Goal: Transaction & Acquisition: Purchase product/service

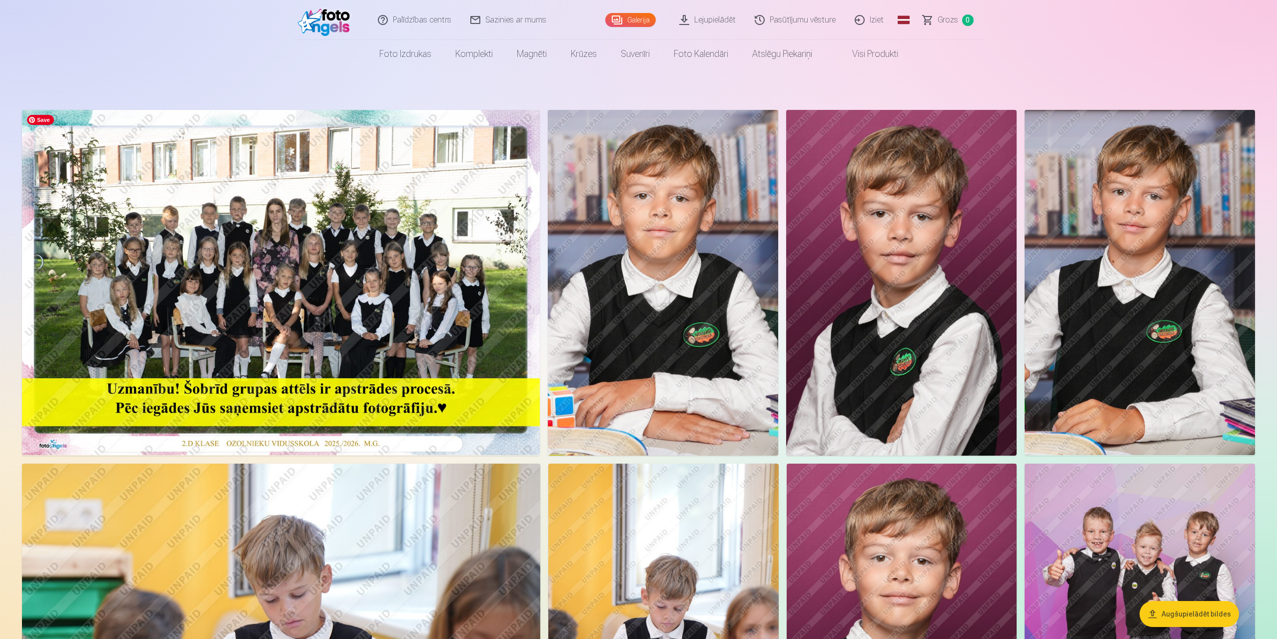
click at [400, 372] on img at bounding box center [281, 282] width 518 height 345
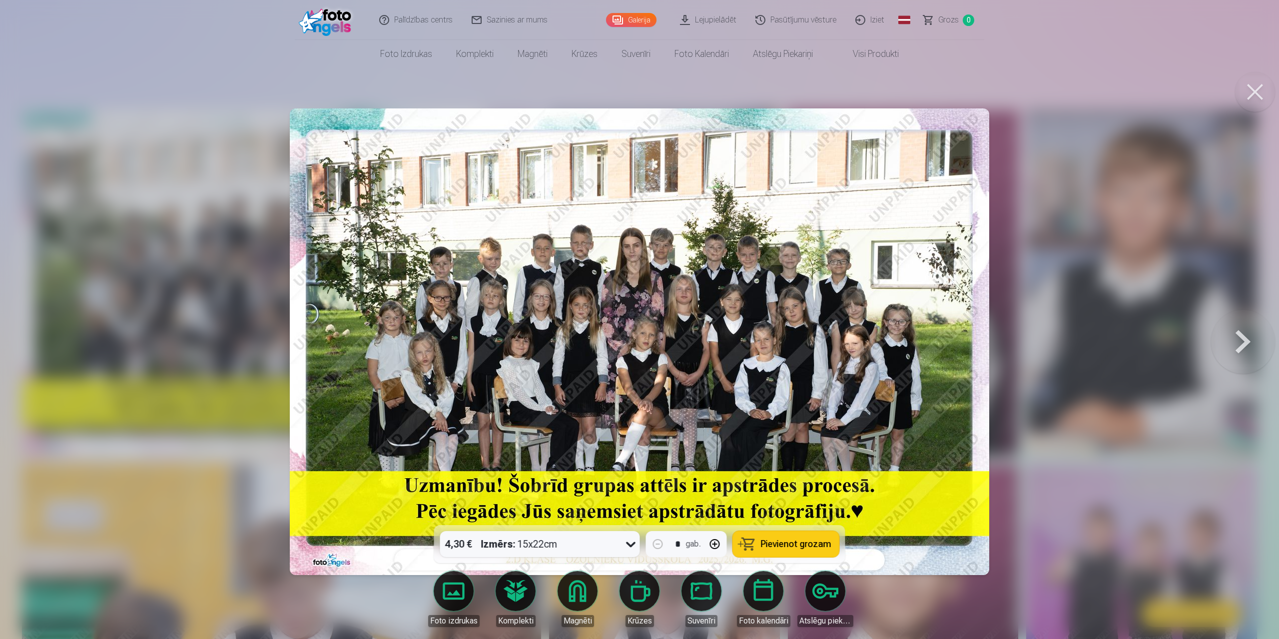
click at [1073, 441] on div at bounding box center [639, 319] width 1279 height 639
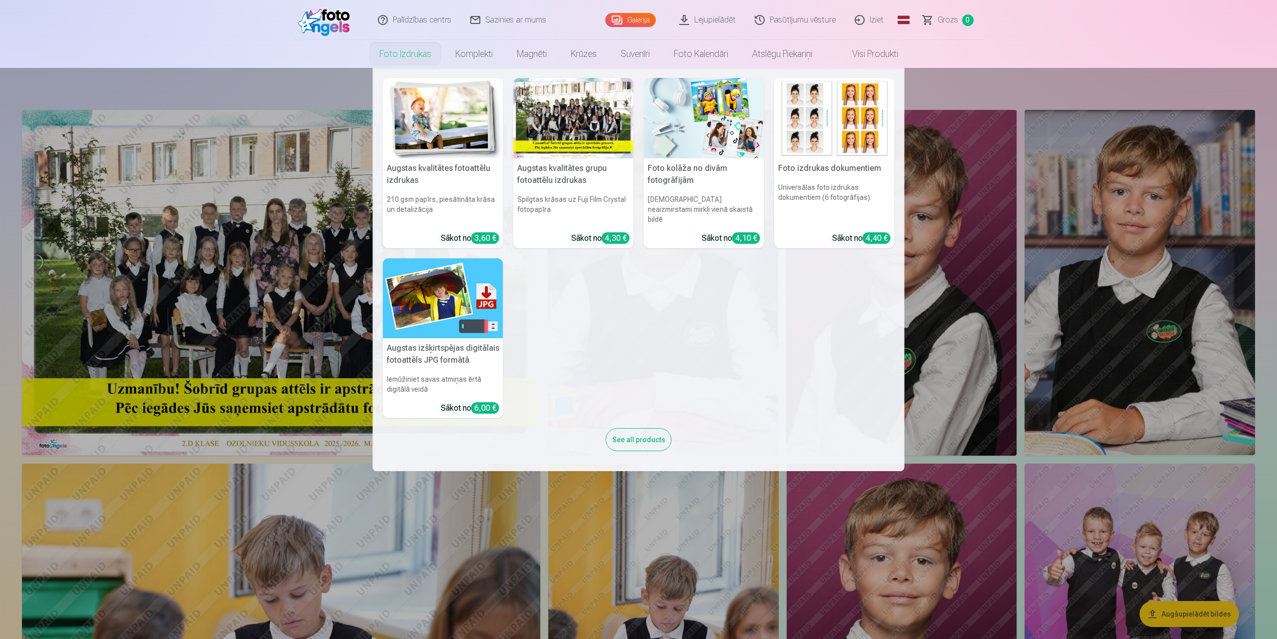
click at [619, 434] on div "See all products" at bounding box center [639, 439] width 66 height 23
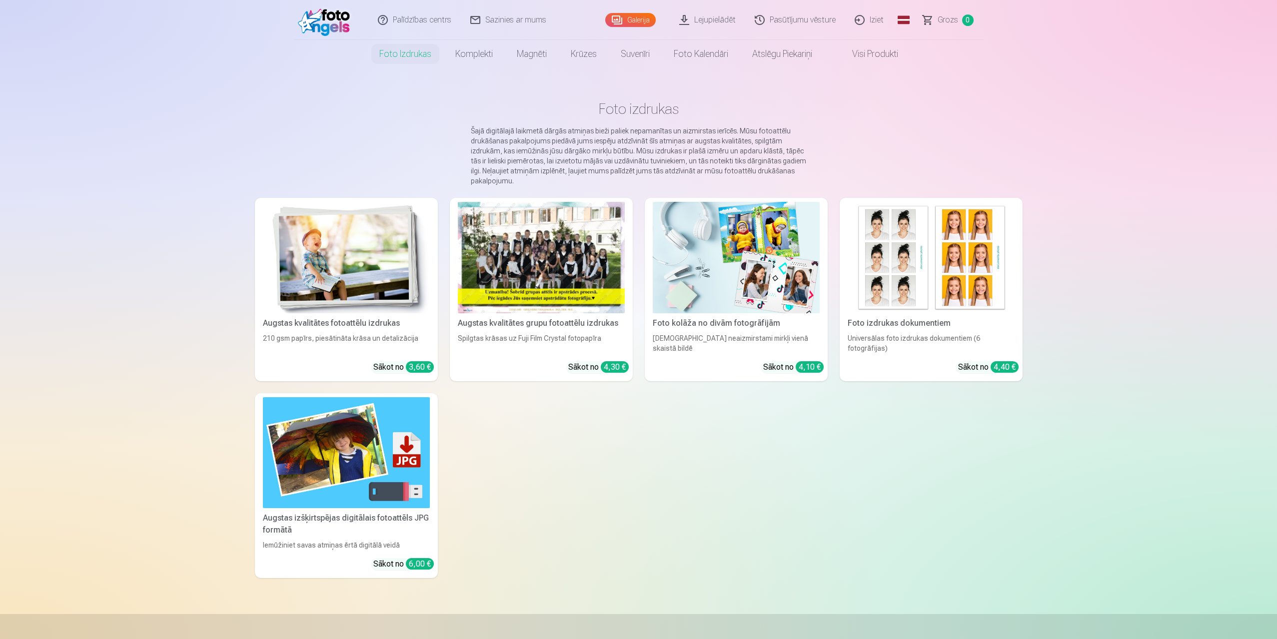
click at [563, 271] on div at bounding box center [541, 257] width 167 height 111
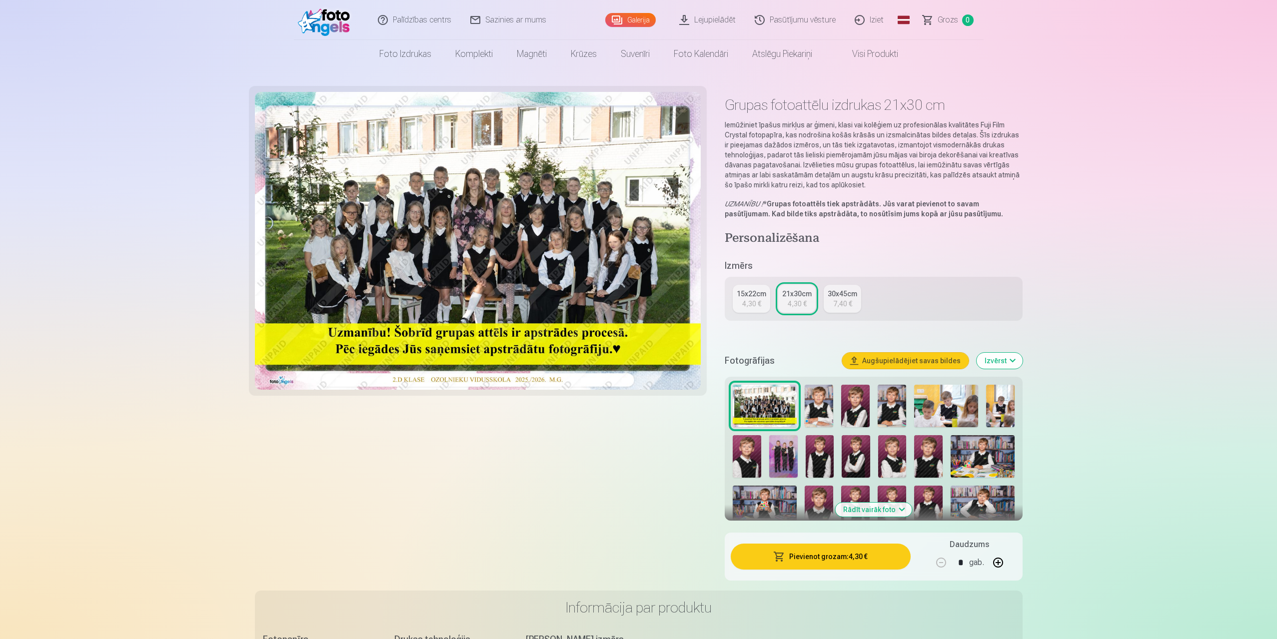
click at [852, 555] on button "Pievienot grozam : 4,30 €" at bounding box center [819, 557] width 179 height 26
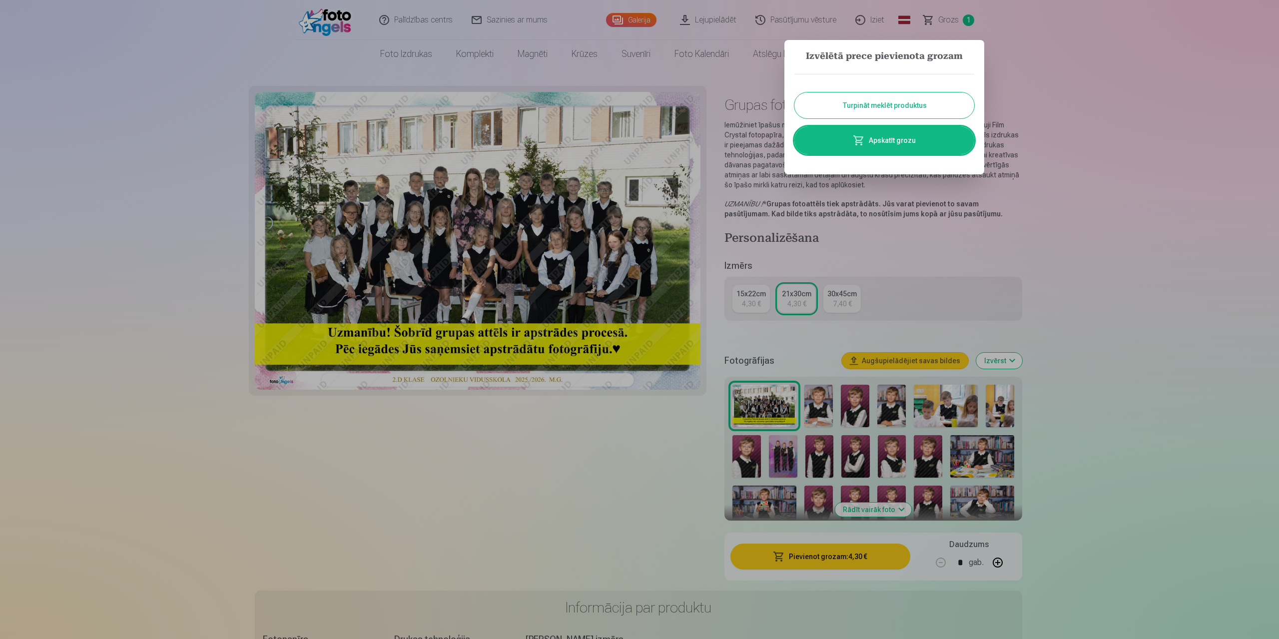
click at [892, 140] on link "Apskatīt grozu" at bounding box center [884, 140] width 180 height 28
